Goal: Task Accomplishment & Management: Manage account settings

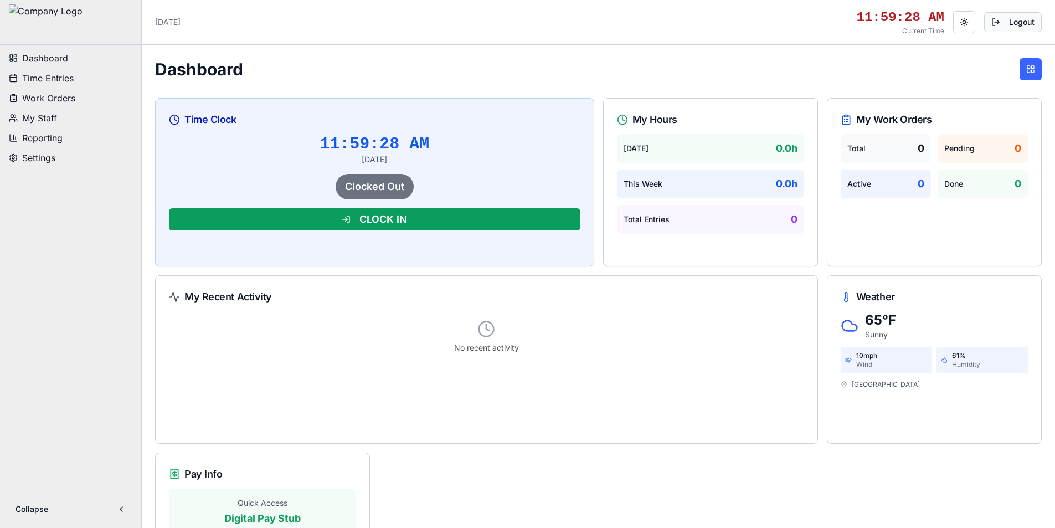
click at [708, 20] on button "Logout" at bounding box center [1013, 22] width 58 height 20
click at [76, 79] on button "Time Entries" at bounding box center [70, 78] width 132 height 18
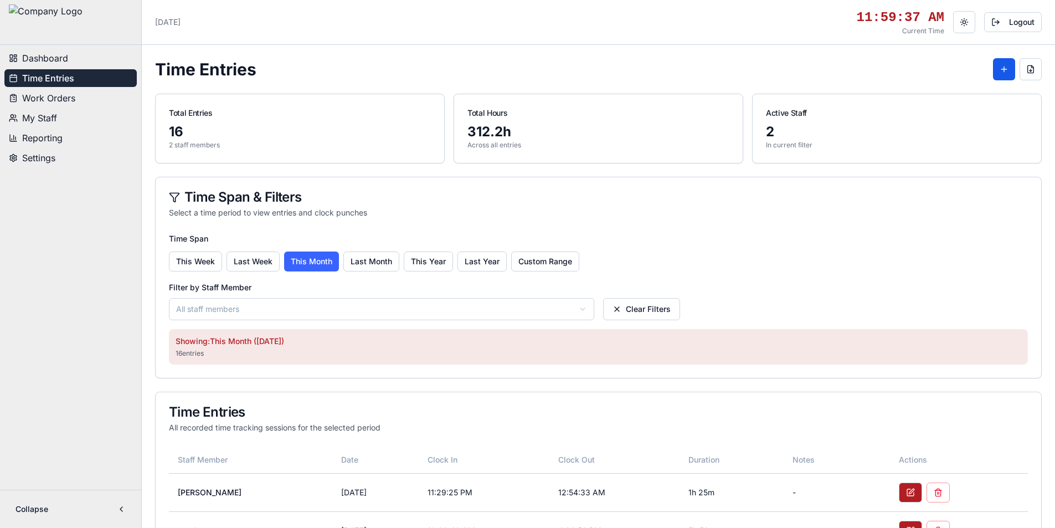
click at [75, 98] on span "Work Orders" at bounding box center [48, 97] width 53 height 13
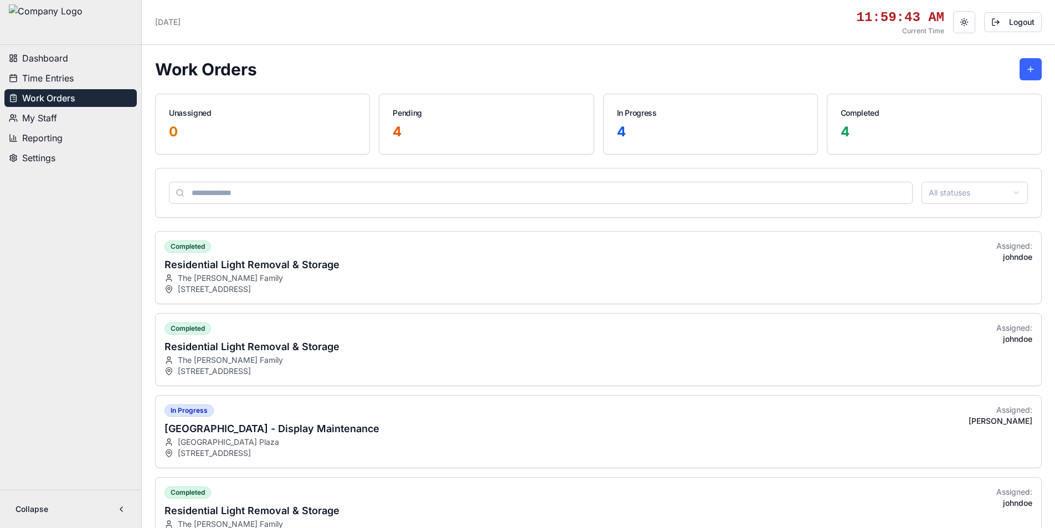
click at [71, 115] on button "My Staff" at bounding box center [70, 118] width 132 height 18
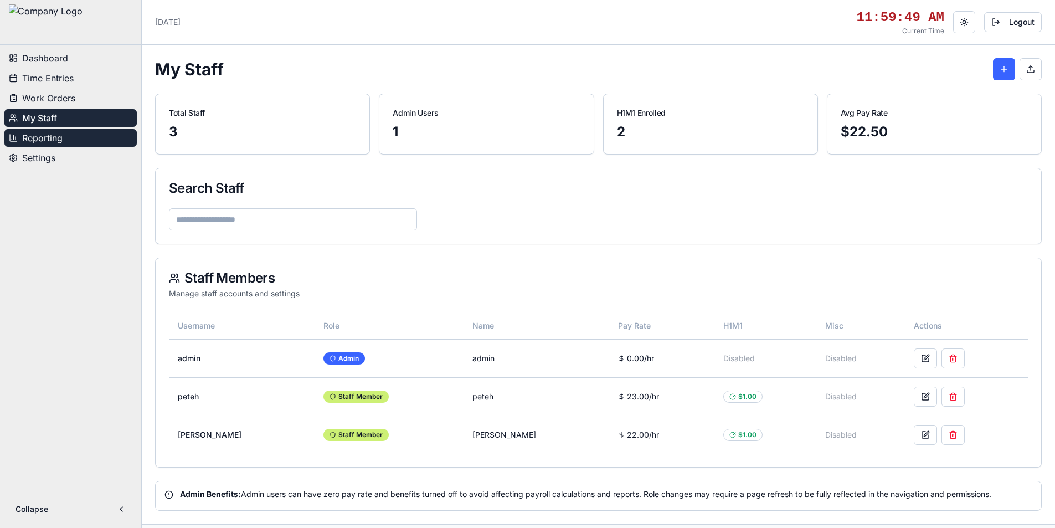
click at [65, 136] on button "Reporting" at bounding box center [70, 138] width 132 height 18
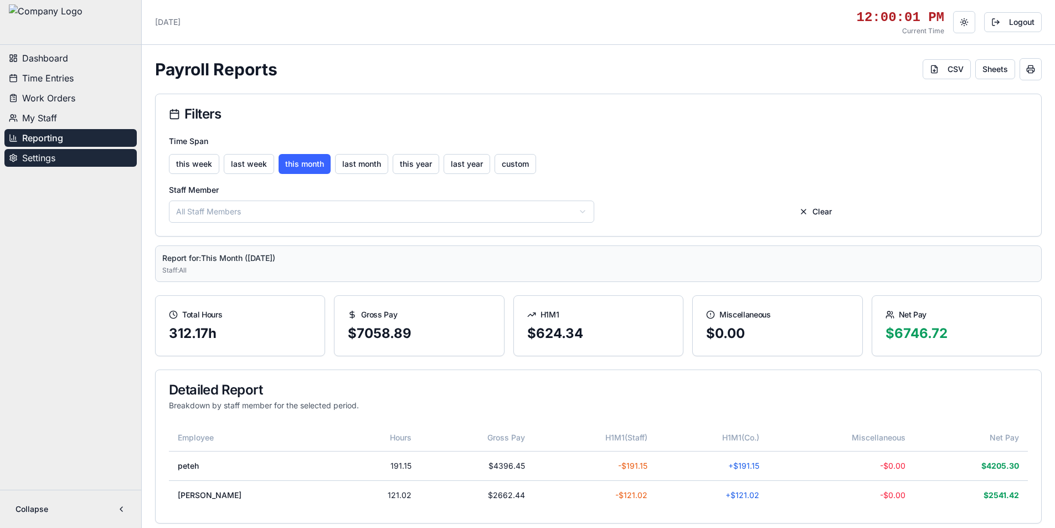
click at [54, 158] on span "Settings" at bounding box center [38, 157] width 33 height 13
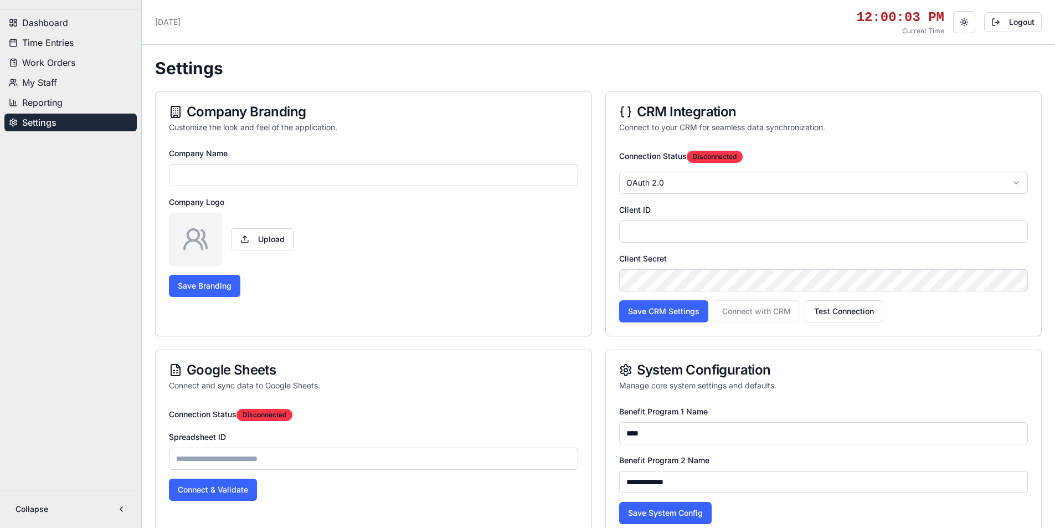
type input "**********"
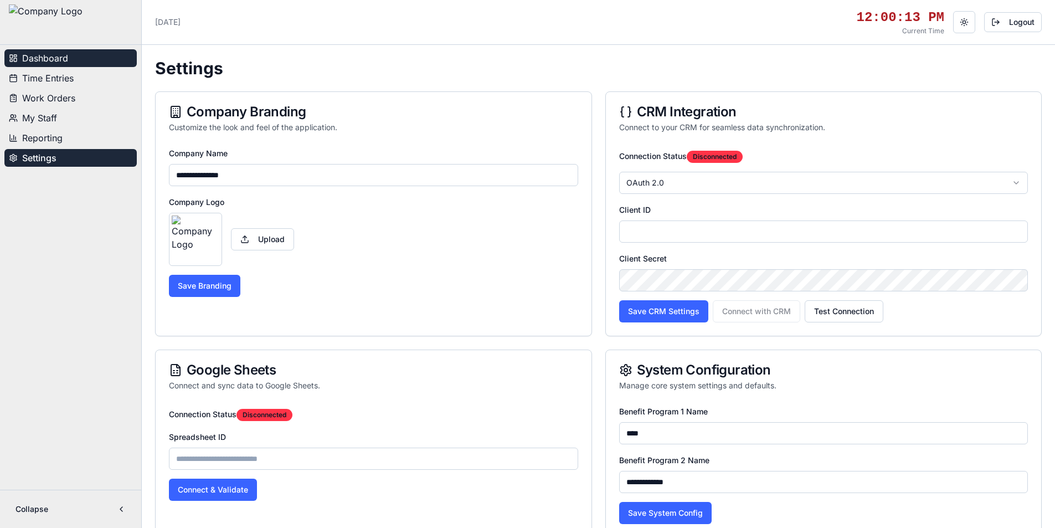
click at [66, 59] on span "Dashboard" at bounding box center [45, 57] width 46 height 13
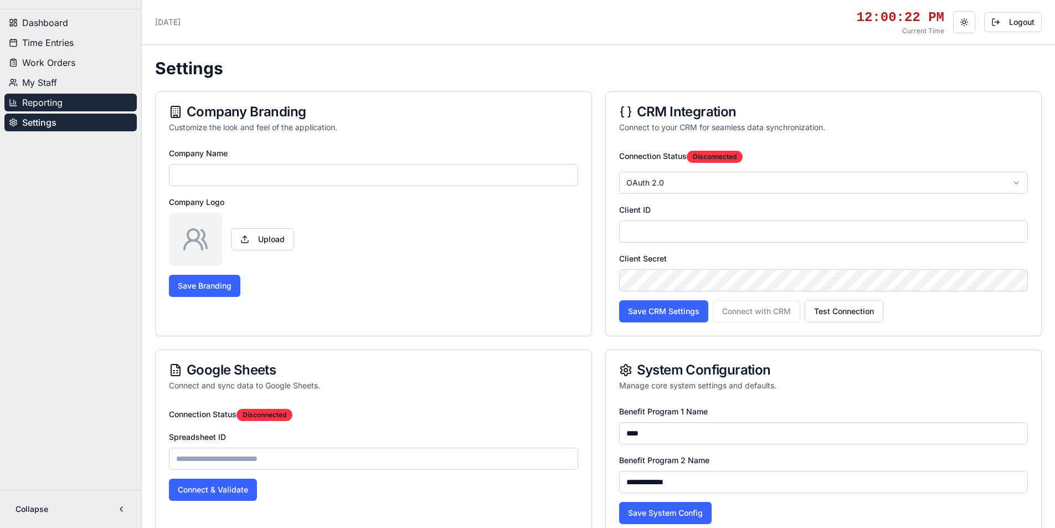
type input "**********"
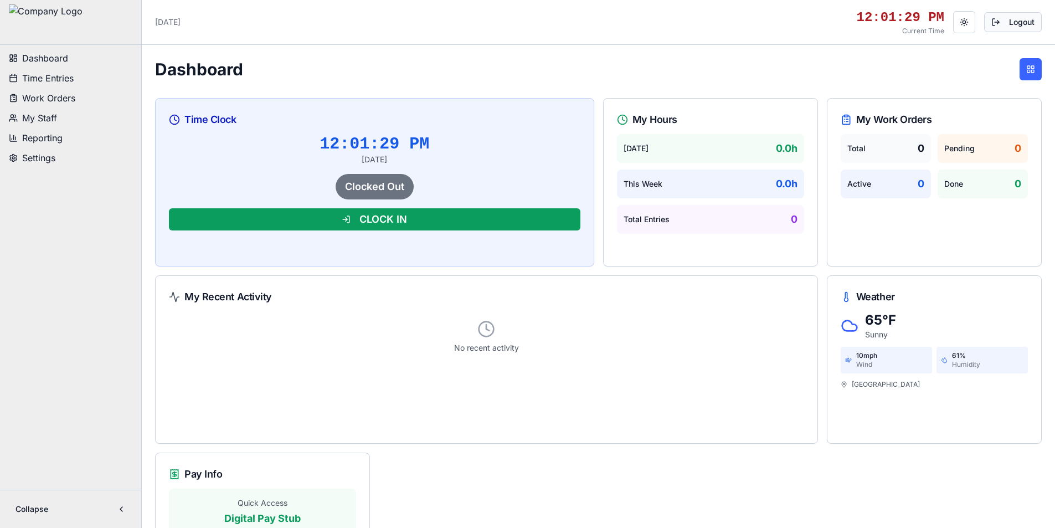
click at [1003, 23] on button "Logout" at bounding box center [1013, 22] width 58 height 20
click at [1008, 18] on button "Logout" at bounding box center [1013, 22] width 58 height 20
click at [1008, 29] on button "Logout" at bounding box center [1013, 22] width 58 height 20
